Goal: Information Seeking & Learning: Learn about a topic

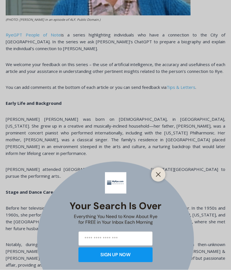
scroll to position [303, 0]
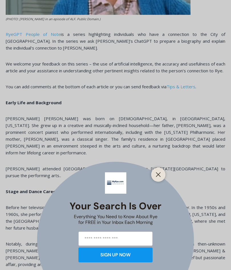
click at [161, 177] on icon "Close" at bounding box center [158, 174] width 5 height 5
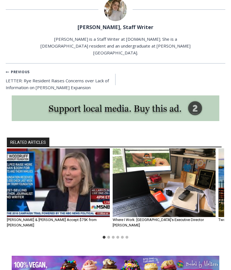
scroll to position [1166, 0]
click at [21, 149] on img "1 of 6" at bounding box center [58, 183] width 103 height 69
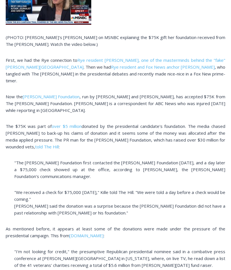
scroll to position [240, 0]
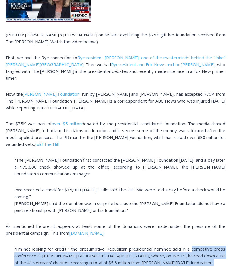
click at [208, 210] on div "(PHOTO: Rye's Lee Woodruff on MSNBC explaining the $75K gift her foundation rec…" at bounding box center [116, 188] width 220 height 426
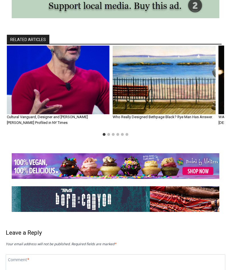
scroll to position [754, 0]
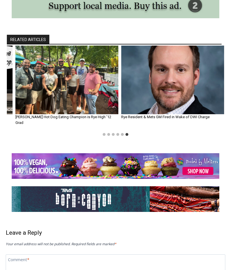
click at [88, 76] on img "5 of 6" at bounding box center [66, 80] width 103 height 69
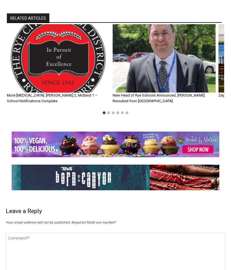
scroll to position [1706, 0]
